Goal: Information Seeking & Learning: Understand process/instructions

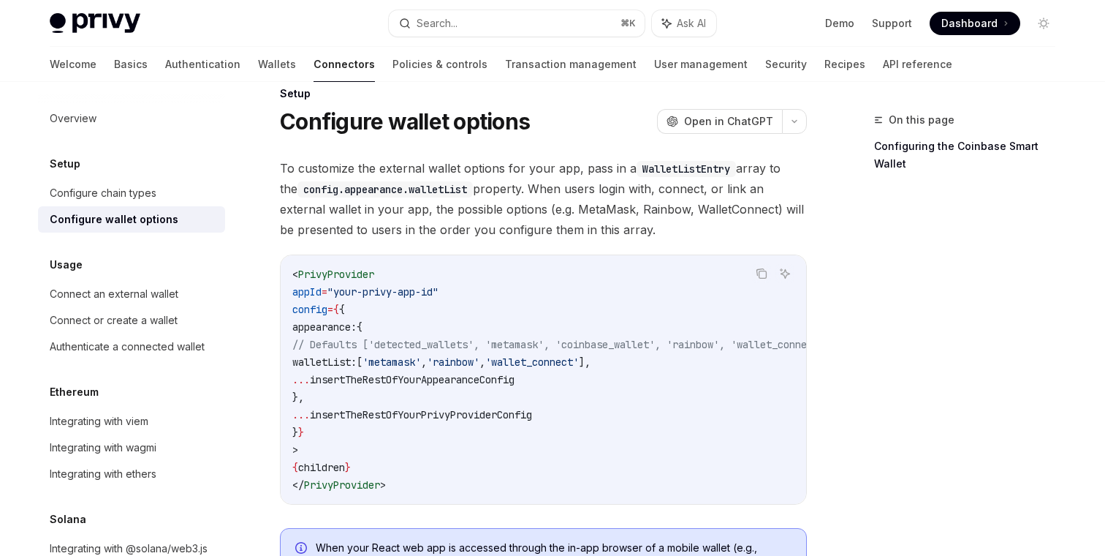
scroll to position [37, 0]
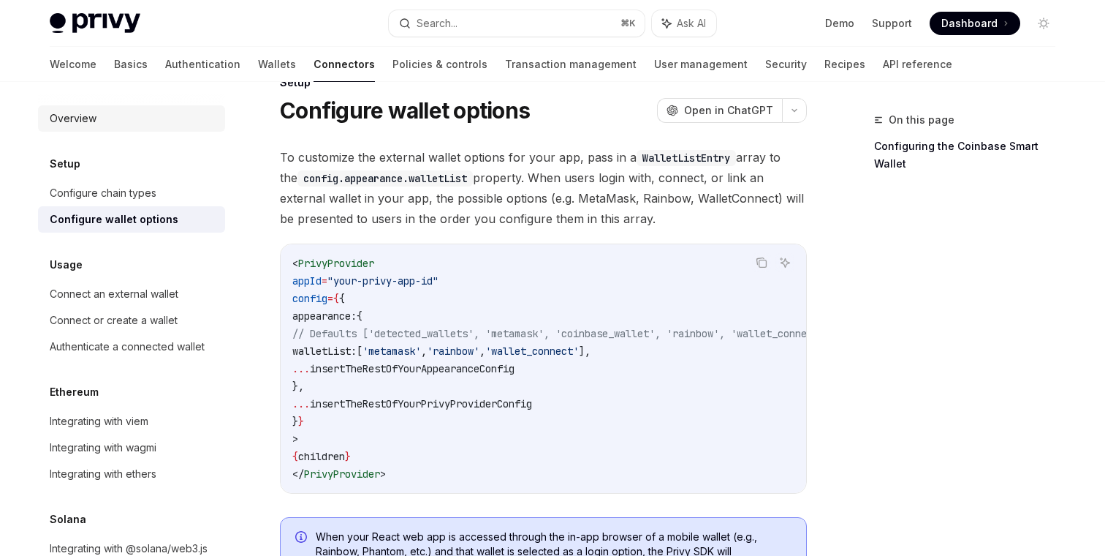
click at [91, 126] on div "Overview" at bounding box center [73, 119] width 47 height 18
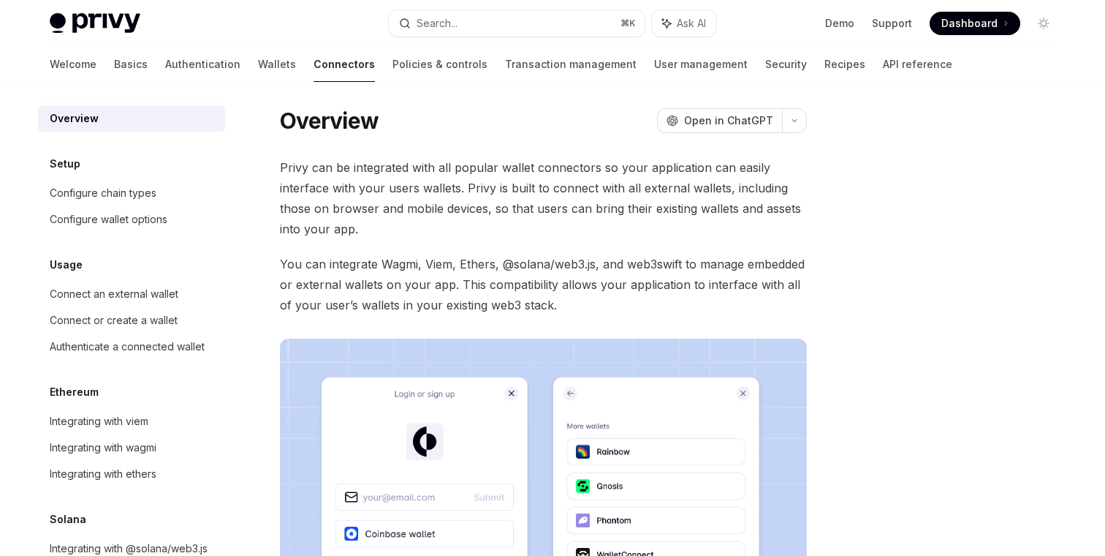
click at [87, 117] on div "Overview" at bounding box center [74, 119] width 49 height 18
type textarea "*"
click at [966, 377] on div at bounding box center [956, 333] width 222 height 445
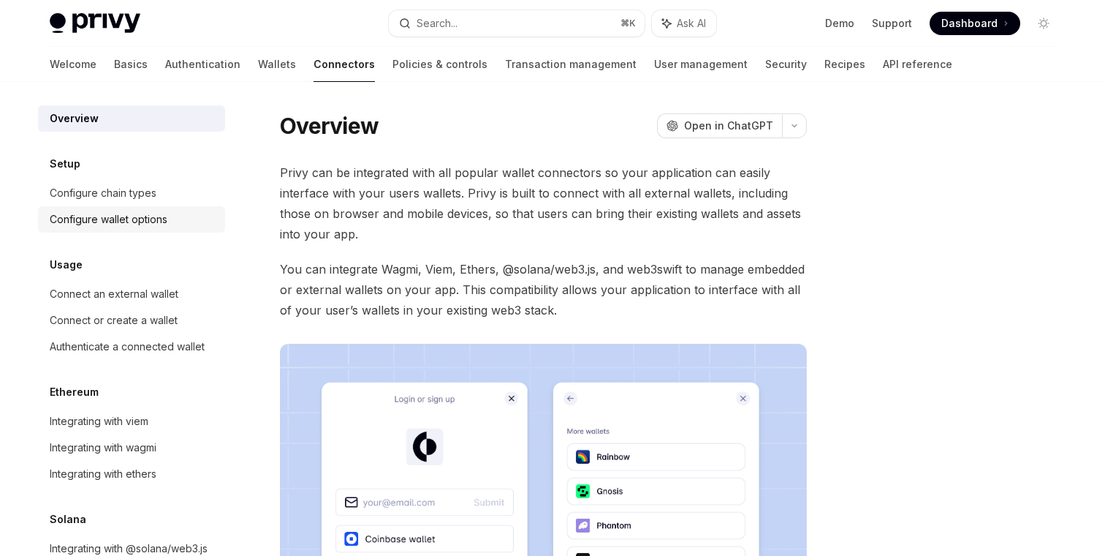
click at [140, 217] on div "Configure wallet options" at bounding box center [109, 220] width 118 height 18
type textarea "*"
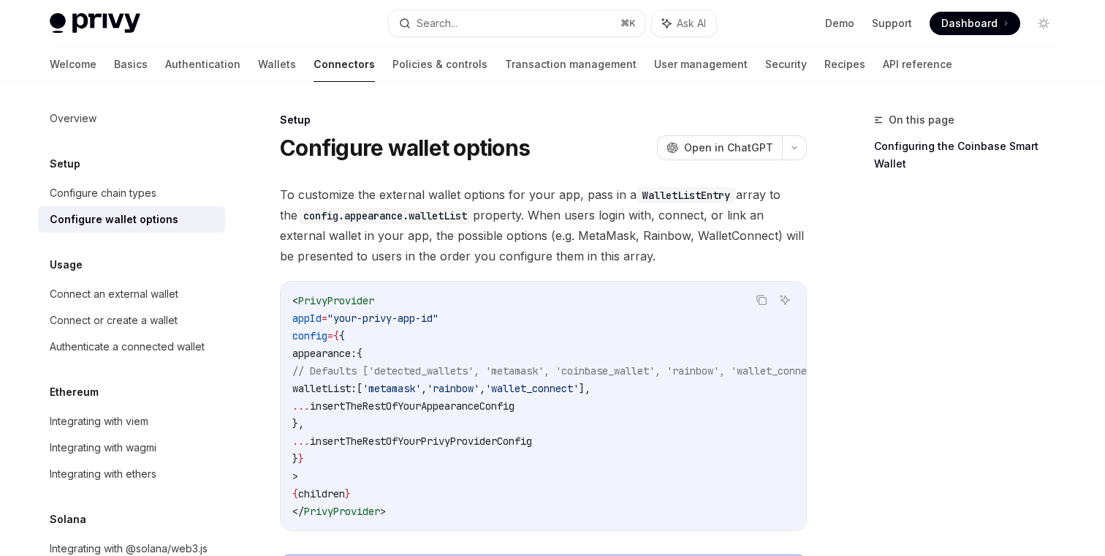
click at [457, 232] on span "To customize the external wallet options for your app, pass in a WalletListEntr…" at bounding box center [543, 225] width 527 height 82
click at [435, 219] on code "config.appearance.walletList" at bounding box center [385, 216] width 175 height 16
click at [458, 241] on span "To customize the external wallet options for your app, pass in a WalletListEntr…" at bounding box center [543, 225] width 527 height 82
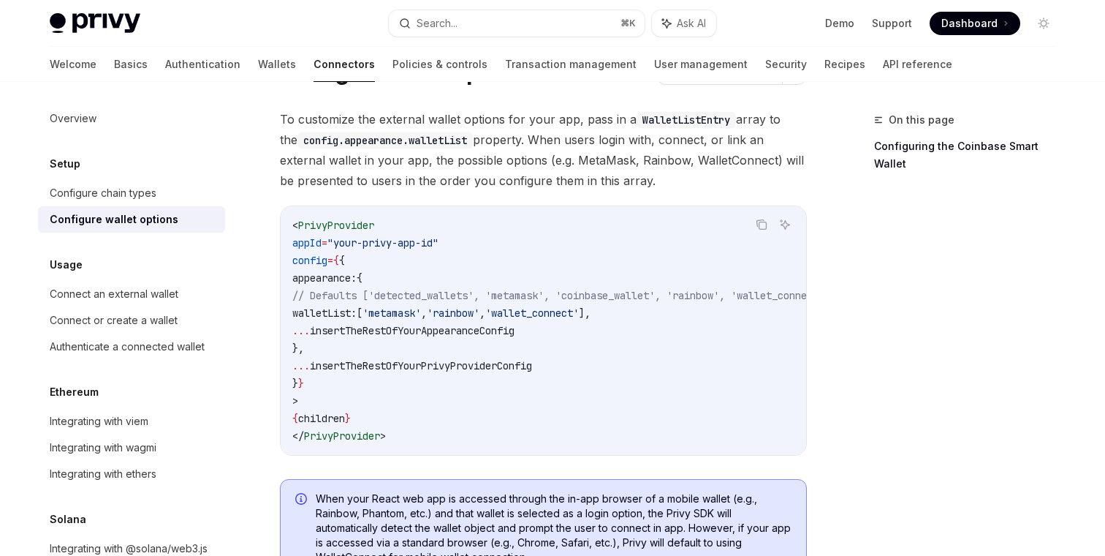
scroll to position [49, 0]
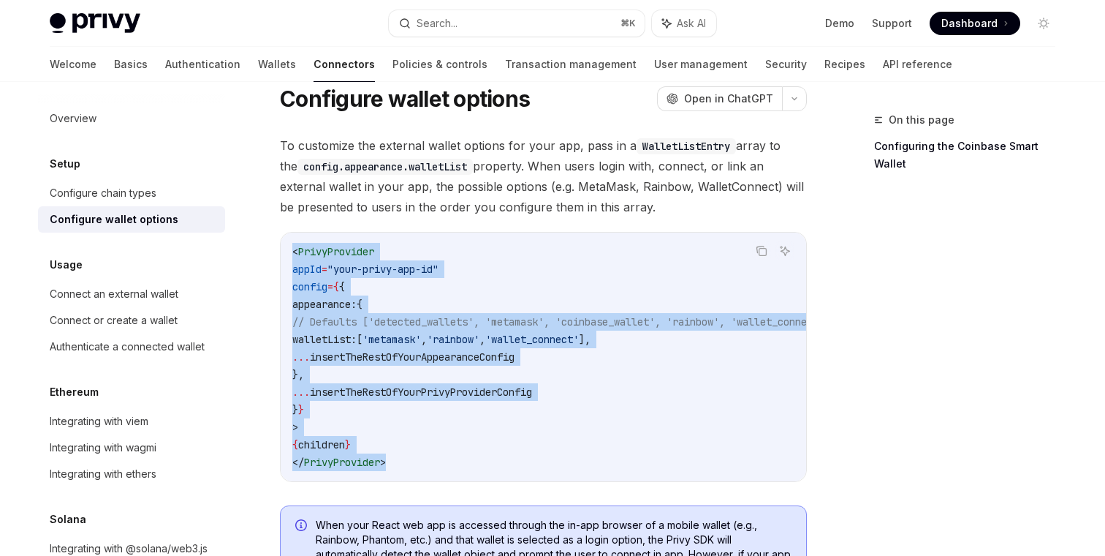
drag, startPoint x: 294, startPoint y: 253, endPoint x: 405, endPoint y: 465, distance: 239.4
click at [405, 465] on code "< PrivyProvider appId = "your-privy-app-id" config = { { appearance: { // Defau…" at bounding box center [578, 357] width 573 height 228
copy code "< PrivyProvider appId = "your-privy-app-id" config = { { appearance: { // Defau…"
click at [438, 442] on code "< PrivyProvider appId = "your-privy-app-id" config = { { appearance: { // Defau…" at bounding box center [578, 357] width 573 height 228
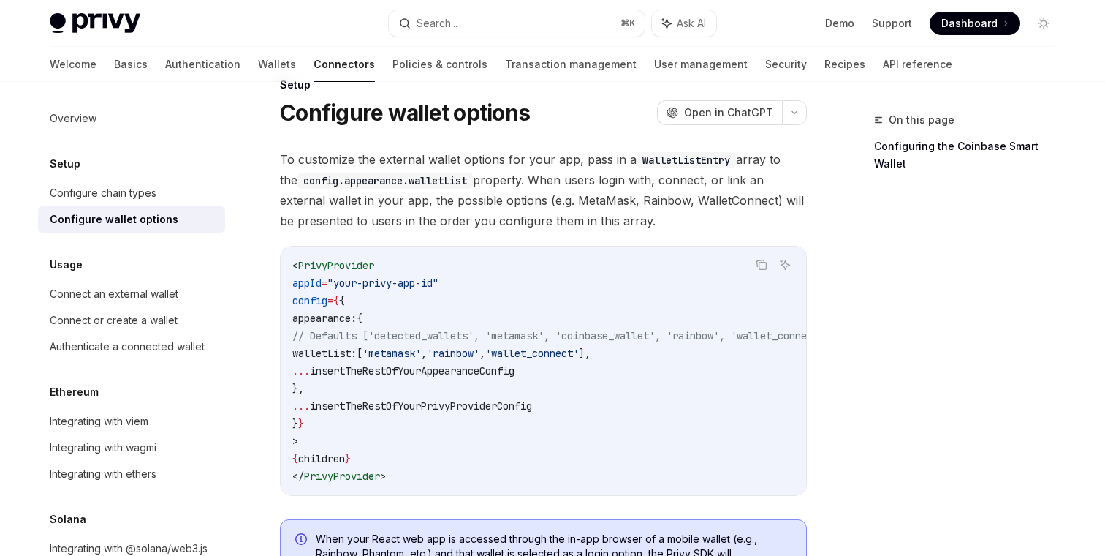
scroll to position [28, 0]
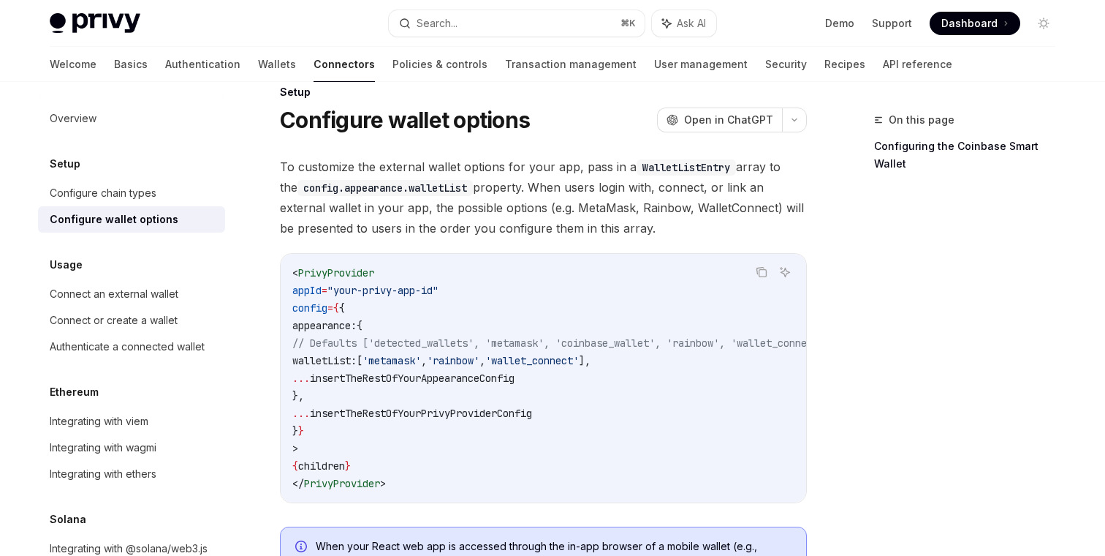
click at [438, 442] on code "< PrivyProvider appId = "your-privy-app-id" config = { { appearance: { // Defau…" at bounding box center [578, 378] width 573 height 228
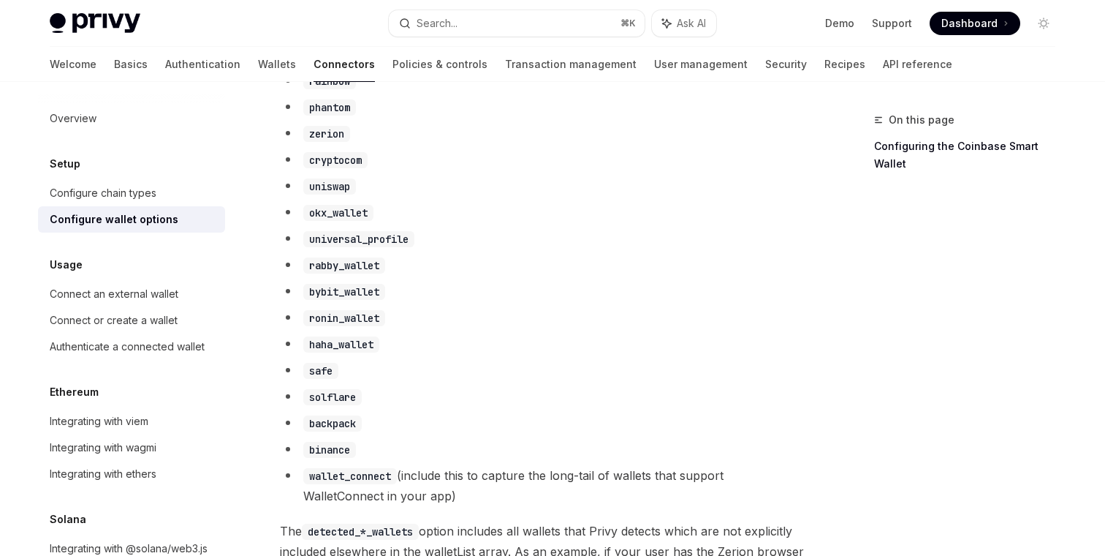
scroll to position [978, 0]
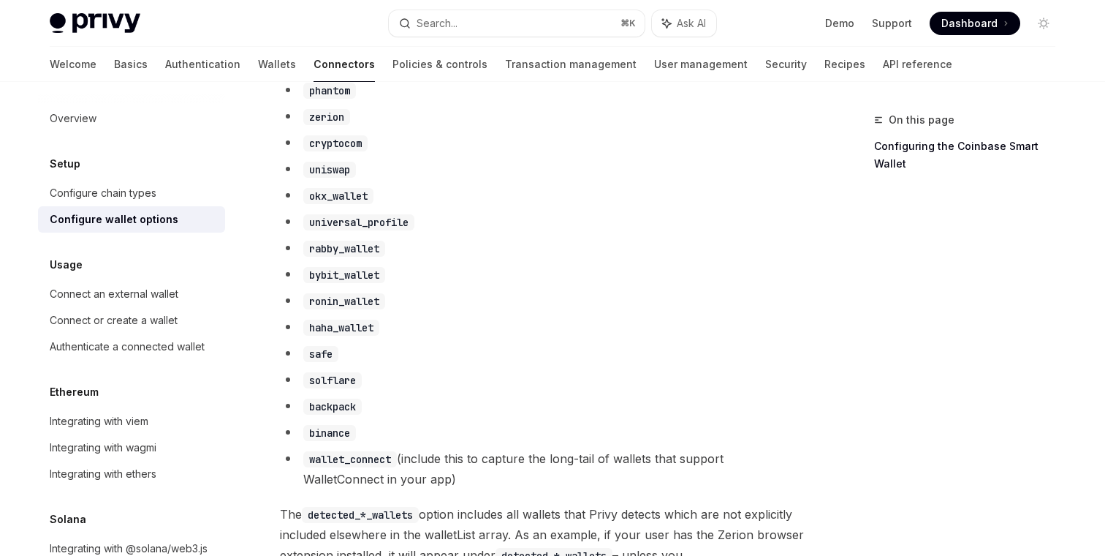
click at [343, 332] on code "haha_wallet" at bounding box center [341, 328] width 76 height 16
copy code "haha_wallet"
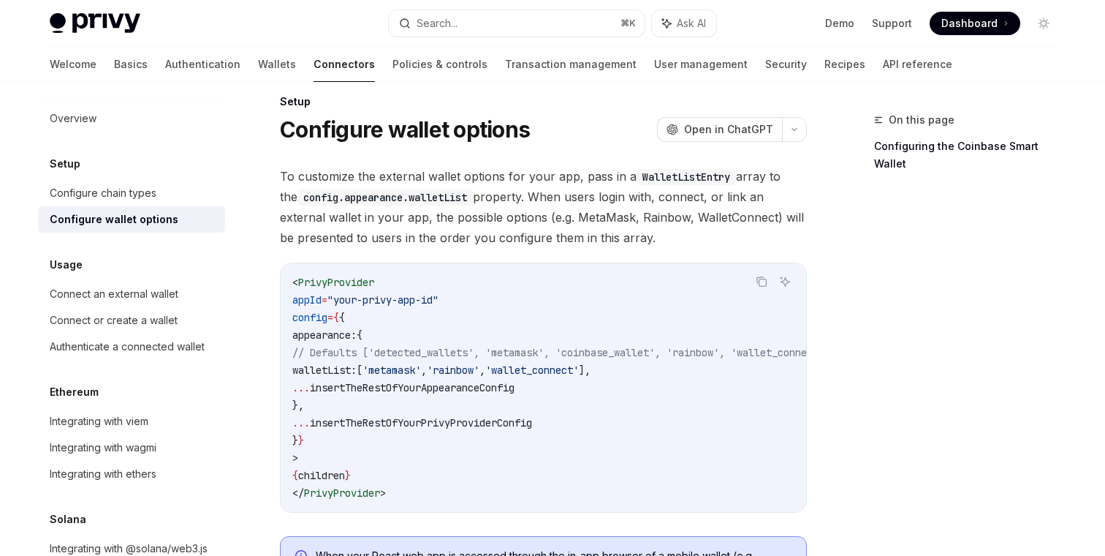
scroll to position [15, 0]
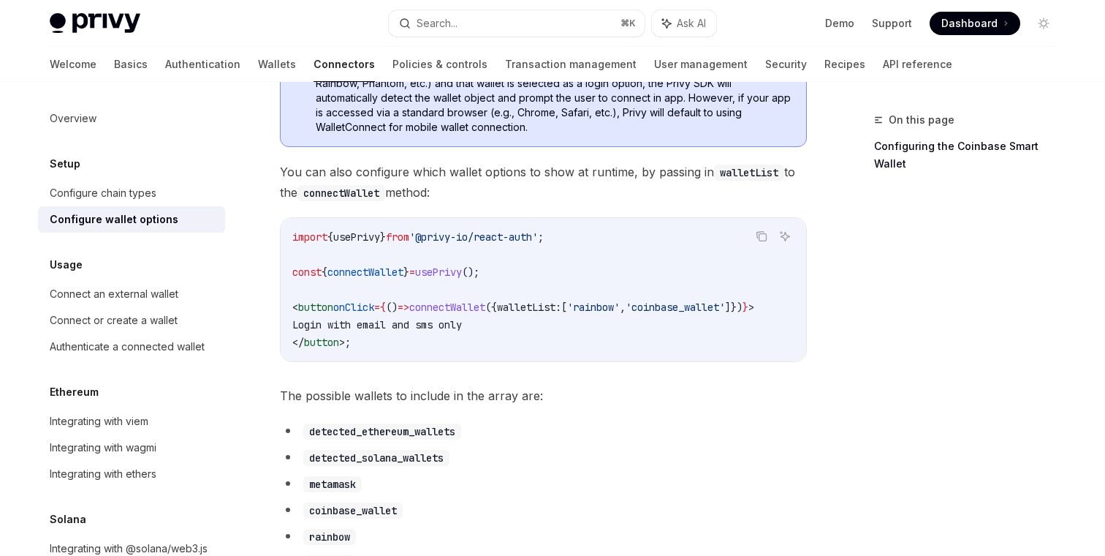
scroll to position [521, 0]
